Goal: Communication & Community: Answer question/provide support

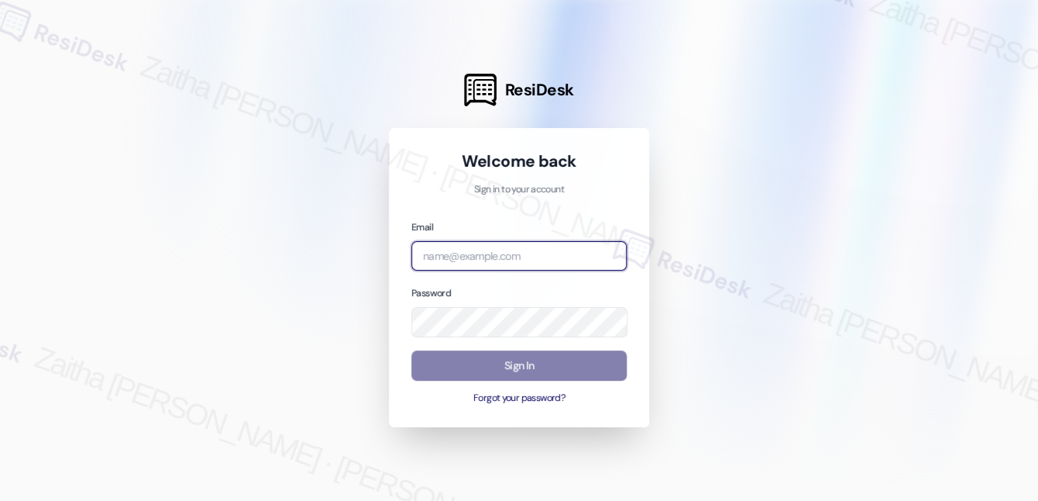
click at [466, 253] on input "email" at bounding box center [518, 256] width 215 height 30
type input "automated-surveys-a_c_lewis-zaitha.mae.[PERSON_NAME]@a_c_[DOMAIN_NAME]"
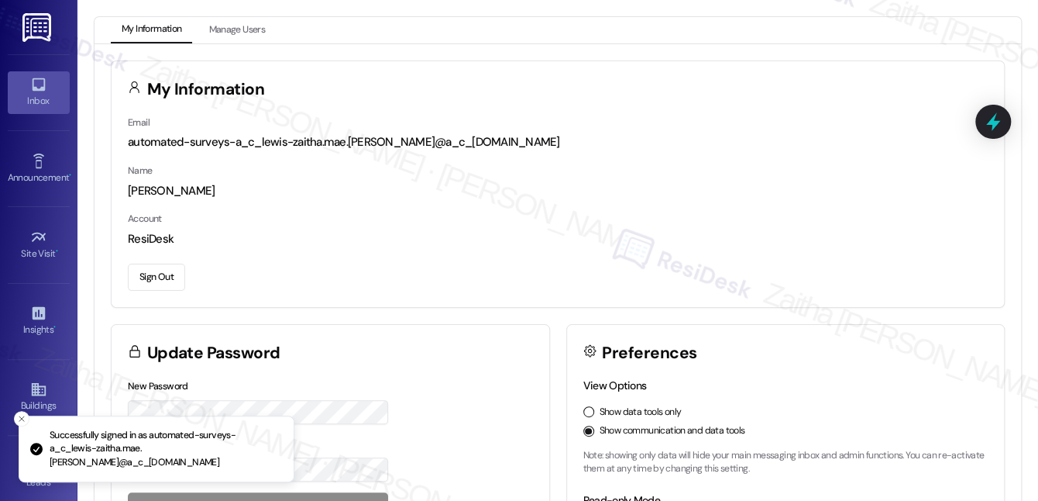
click at [33, 99] on div "Inbox" at bounding box center [38, 100] width 77 height 15
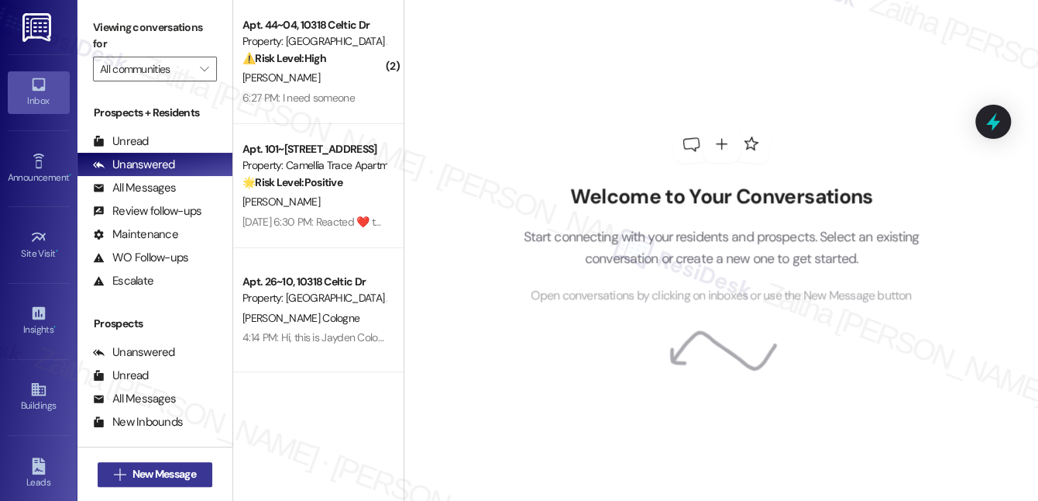
click at [142, 478] on span "New Message" at bounding box center [165, 474] width 64 height 16
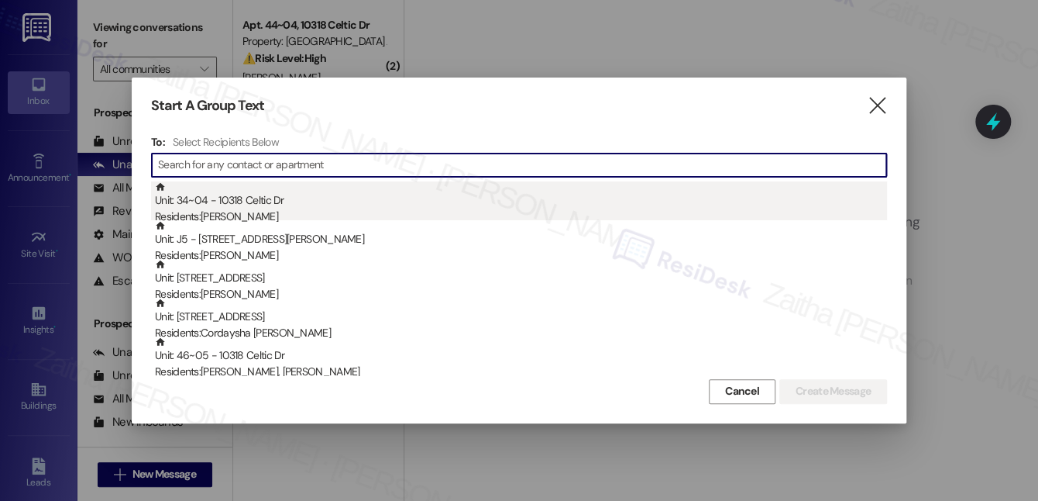
paste input "Jayden Cologne"
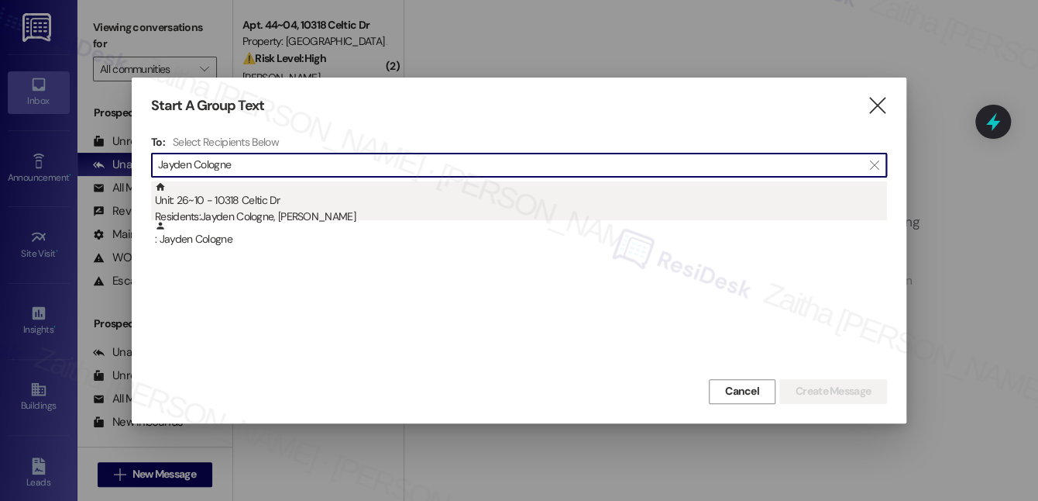
type input "Jayden Cologne"
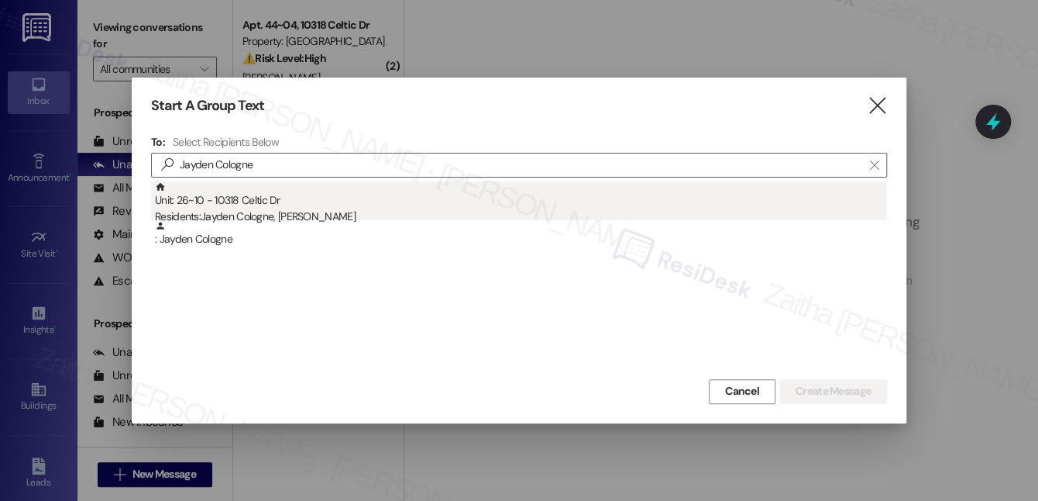
click at [260, 213] on div "Residents: [PERSON_NAME], [PERSON_NAME]" at bounding box center [521, 216] width 732 height 16
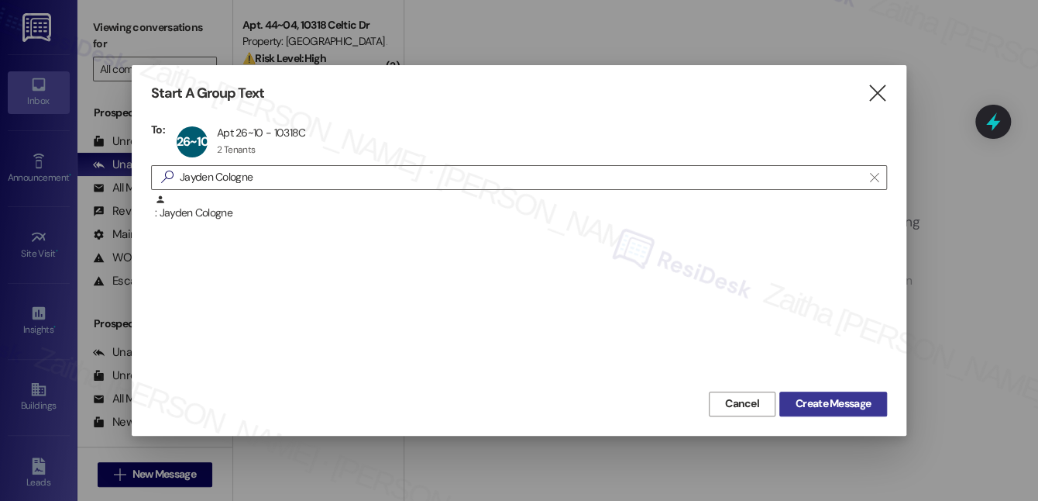
click at [869, 401] on span "Create Message" at bounding box center [833, 403] width 75 height 16
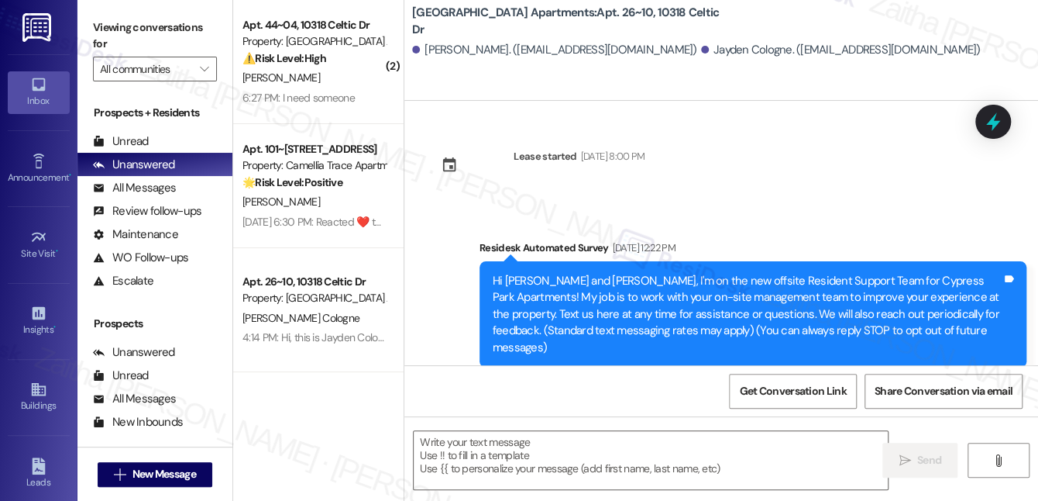
type textarea "Fetching suggested responses. Please feel free to read through the conversation…"
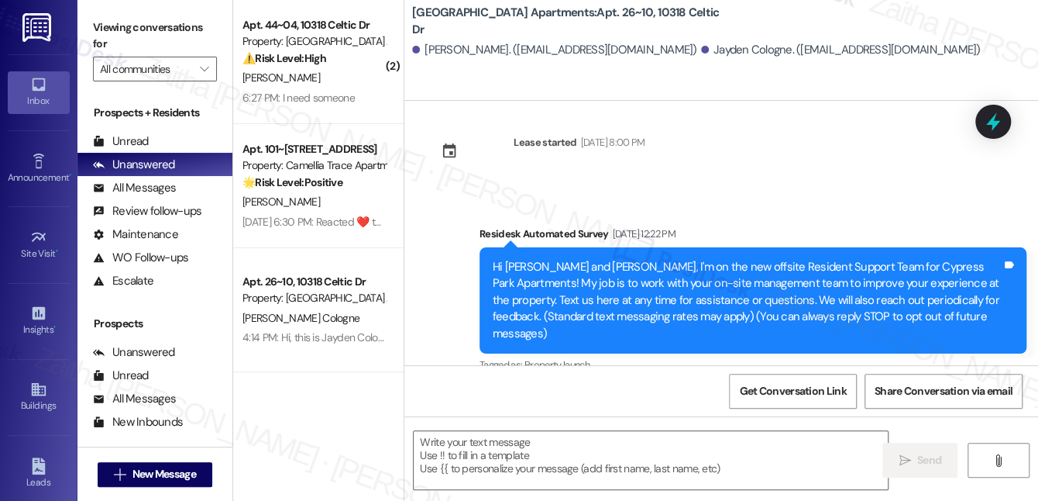
scroll to position [20, 0]
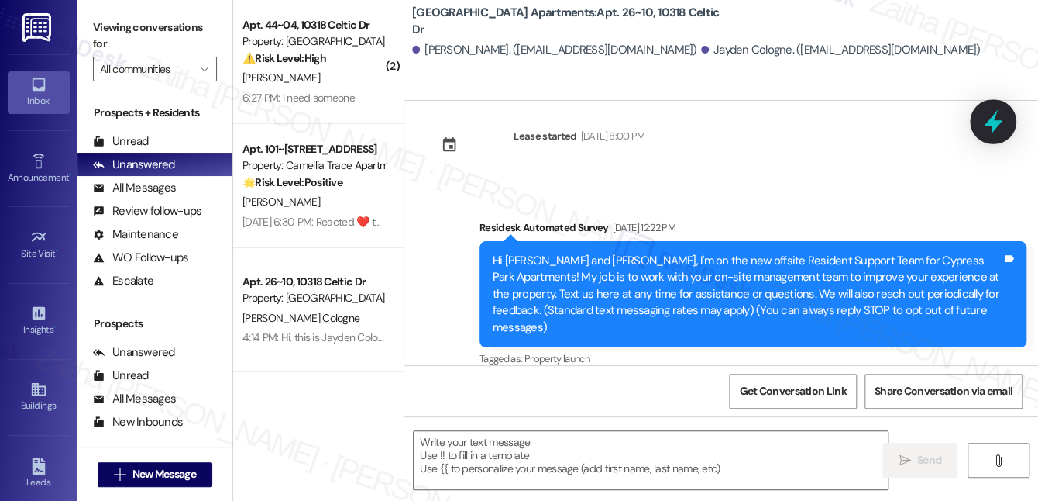
click at [1004, 122] on icon at bounding box center [993, 121] width 26 height 26
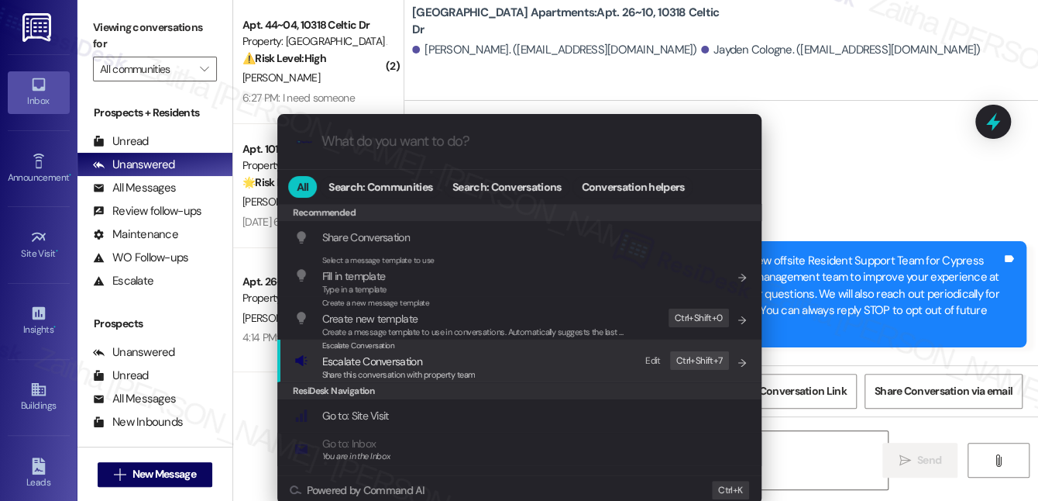
click at [390, 364] on span "Escalate Conversation" at bounding box center [372, 361] width 100 height 14
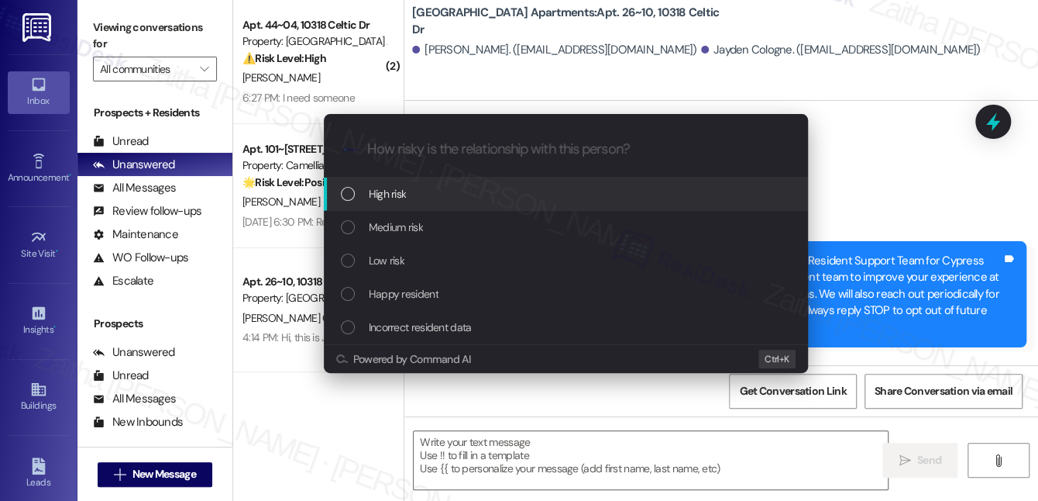
click at [888, 165] on div "Escalate Conversation How risky is the relationship with this person? Topics (e…" at bounding box center [519, 250] width 1038 height 501
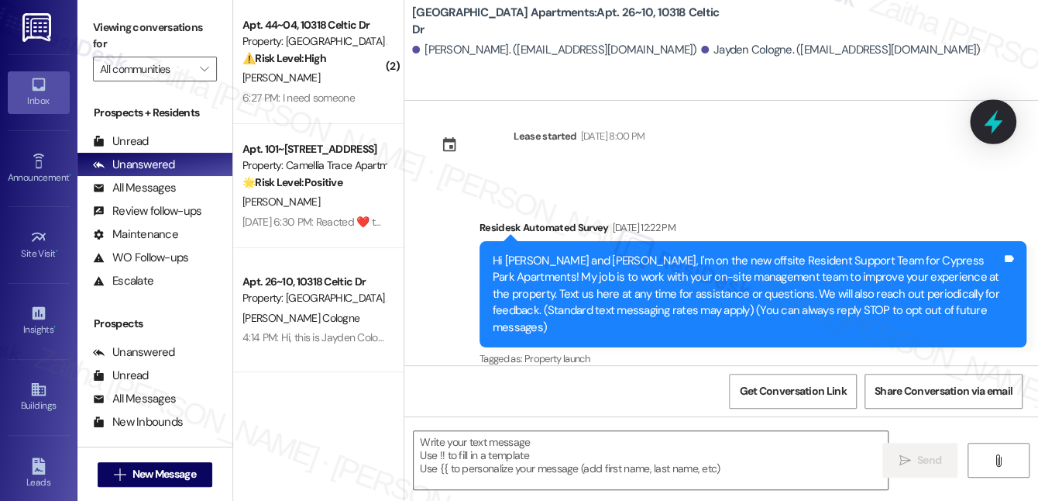
click at [999, 128] on icon at bounding box center [993, 121] width 26 height 26
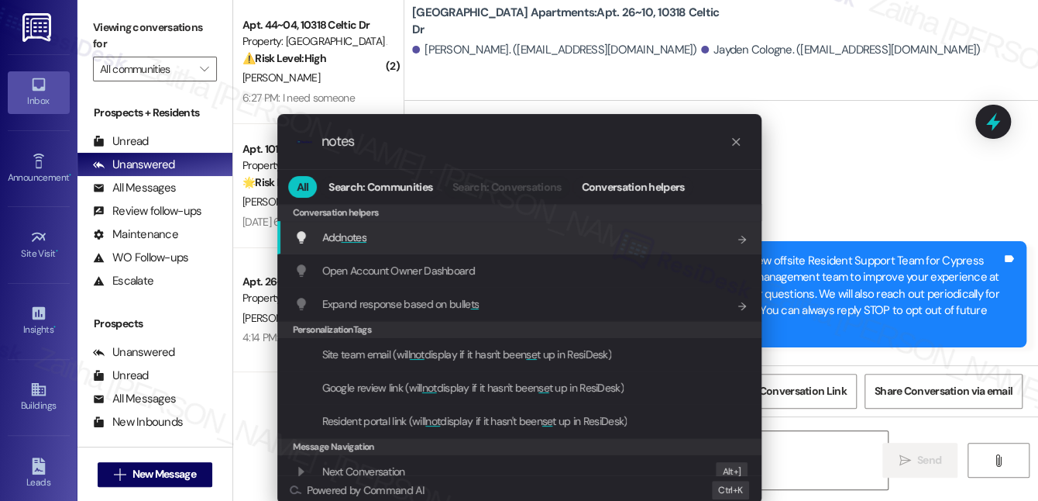
type input "notes"
click at [348, 236] on span "notes" at bounding box center [354, 237] width 26 height 14
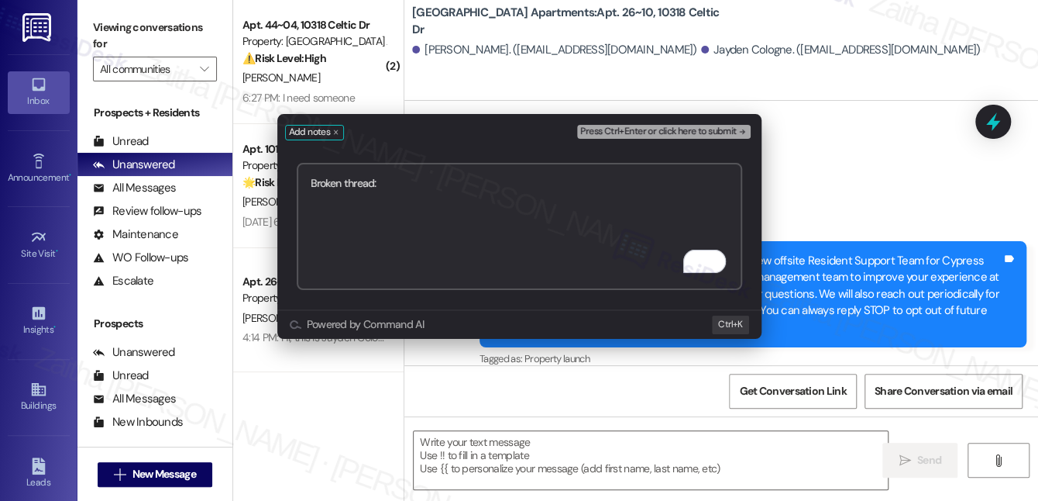
paste textarea "[URL][DOMAIN_NAME]"
type textarea "Broken thread: [URL][DOMAIN_NAME]"
click at [649, 136] on button "Press Ctrl+Enter or click here to submit" at bounding box center [663, 132] width 173 height 14
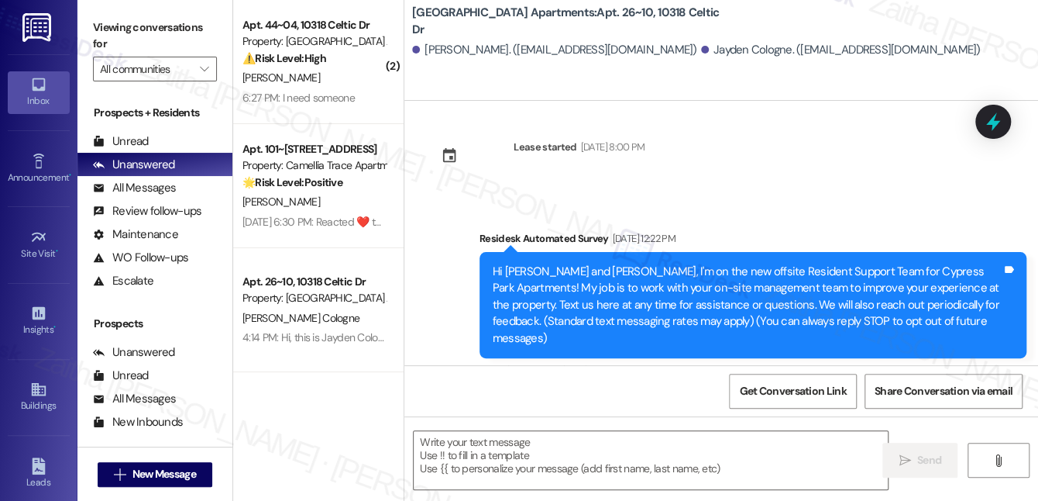
scroll to position [0, 0]
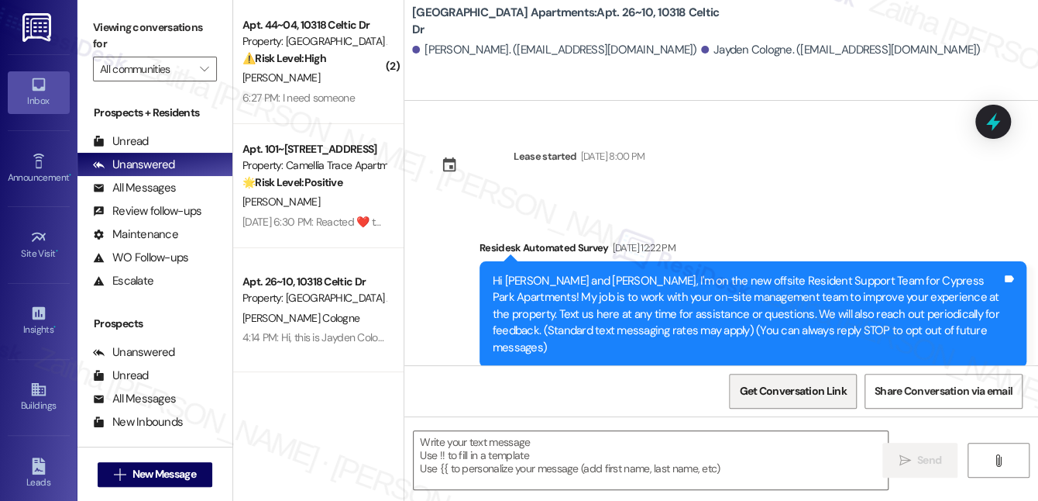
click at [793, 392] on span "Get Conversation Link" at bounding box center [792, 391] width 107 height 16
